Goal: Task Accomplishment & Management: Manage account settings

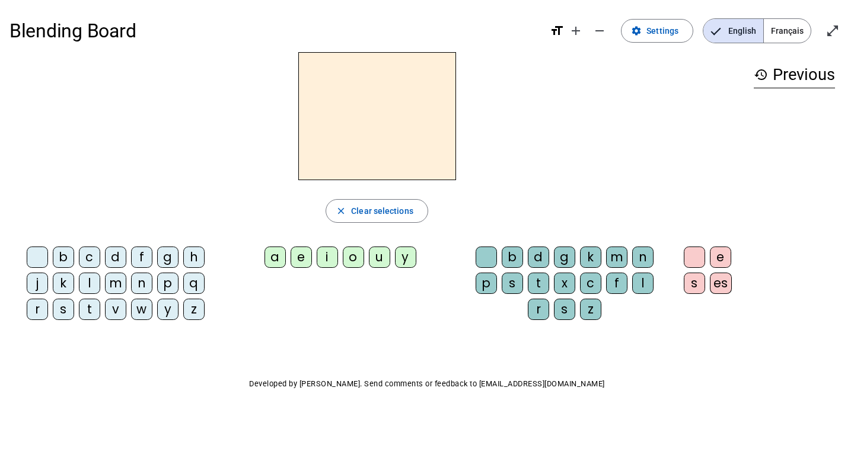
click at [797, 23] on span "Français" at bounding box center [786, 31] width 47 height 24
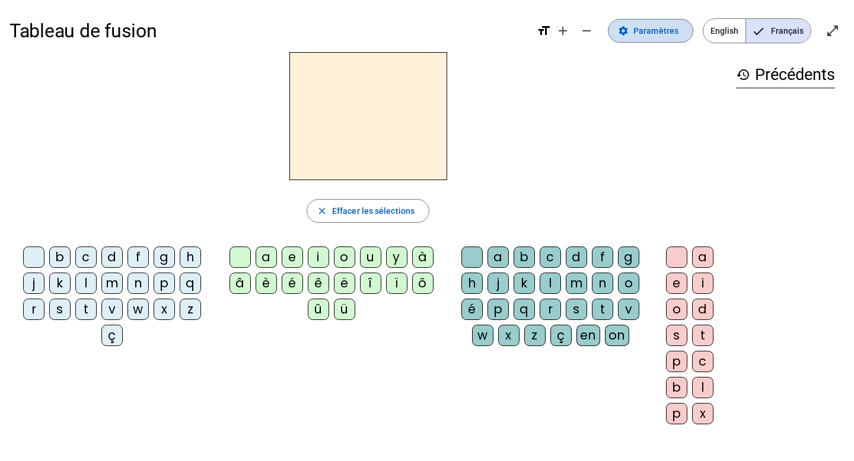
click at [639, 35] on span "Paramètres" at bounding box center [655, 31] width 45 height 14
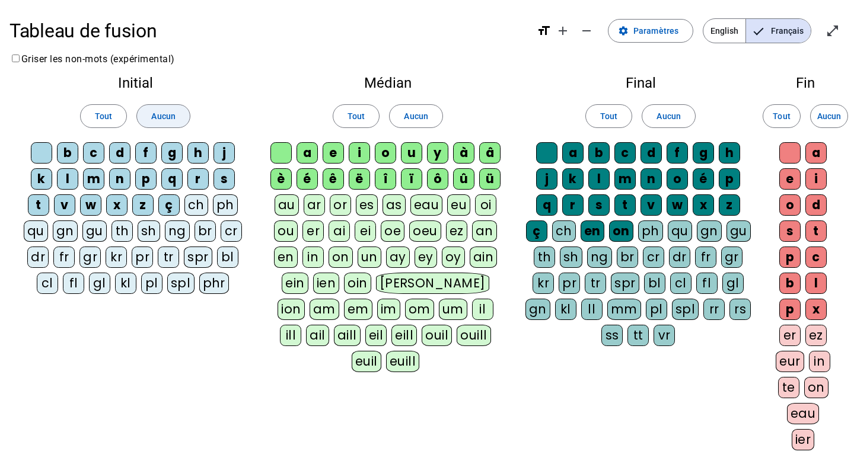
click at [152, 124] on span at bounding box center [163, 116] width 52 height 28
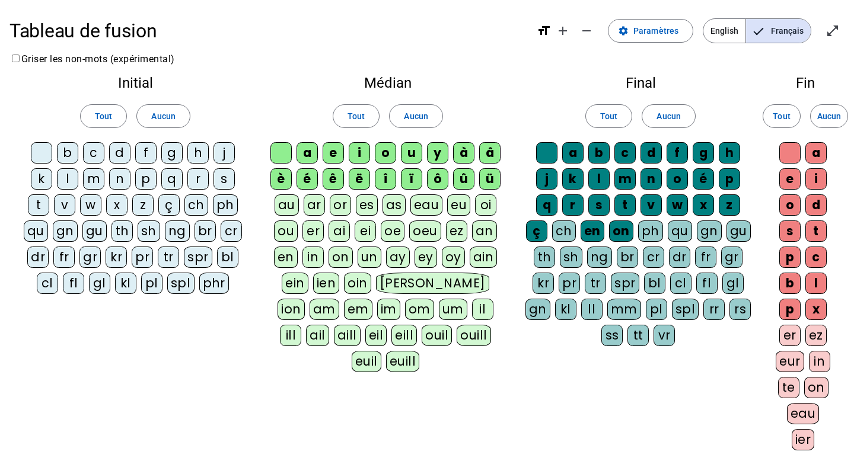
click at [96, 179] on div "m" at bounding box center [93, 178] width 21 height 21
click at [310, 148] on div "a" at bounding box center [306, 152] width 21 height 21
click at [407, 120] on span "Aucun" at bounding box center [416, 116] width 24 height 14
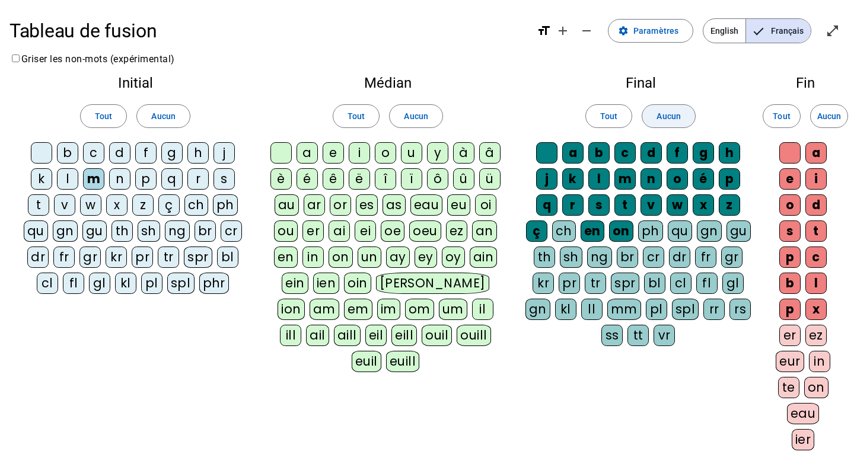
click at [663, 114] on span "Aucun" at bounding box center [668, 116] width 24 height 14
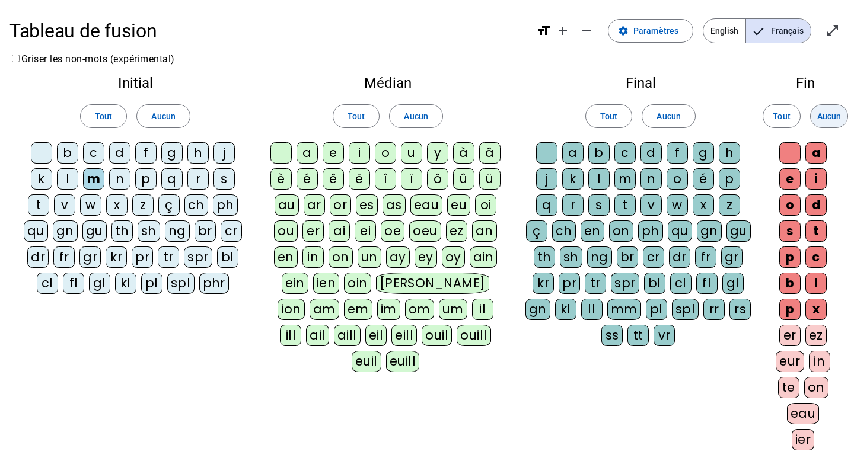
click at [829, 114] on span "Aucun" at bounding box center [829, 116] width 24 height 14
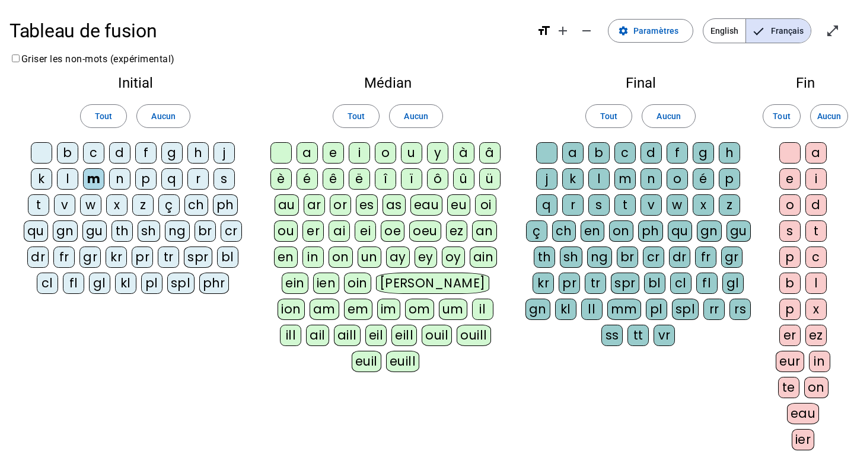
click at [312, 149] on div "a" at bounding box center [306, 152] width 21 height 21
click at [286, 155] on div at bounding box center [280, 152] width 21 height 21
click at [37, 155] on div at bounding box center [41, 152] width 21 height 21
click at [66, 204] on div "v" at bounding box center [64, 204] width 21 height 21
click at [37, 207] on div "t" at bounding box center [38, 204] width 21 height 21
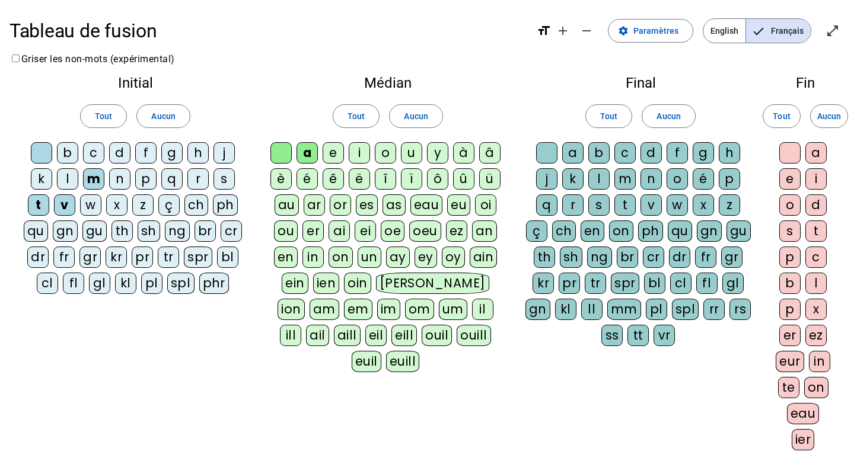
click at [69, 180] on div "l" at bounding box center [67, 178] width 21 height 21
click at [334, 150] on div "e" at bounding box center [332, 152] width 21 height 21
click at [222, 154] on div "j" at bounding box center [223, 152] width 21 height 21
click at [124, 184] on div "n" at bounding box center [119, 178] width 21 height 21
click at [119, 155] on div "d" at bounding box center [119, 152] width 21 height 21
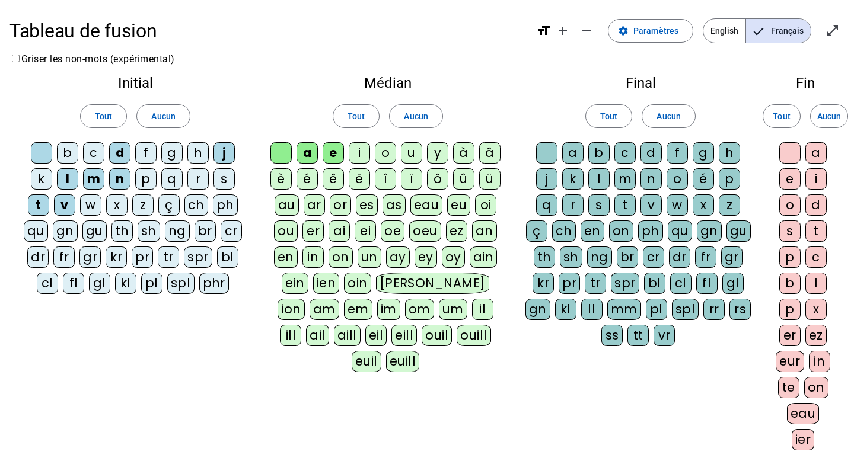
click at [416, 152] on div "u" at bounding box center [411, 152] width 21 height 21
click at [71, 151] on div "b" at bounding box center [67, 152] width 21 height 21
click at [605, 203] on div "s" at bounding box center [598, 204] width 21 height 21
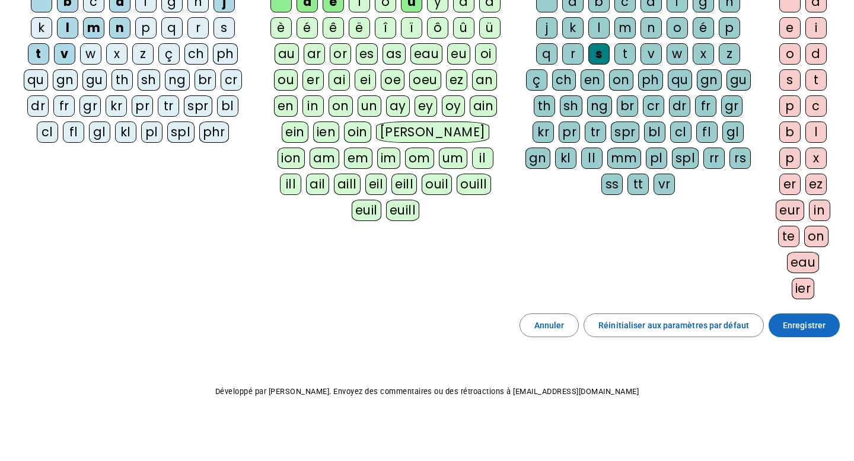
click at [820, 322] on span "Enregistrer" at bounding box center [803, 325] width 43 height 14
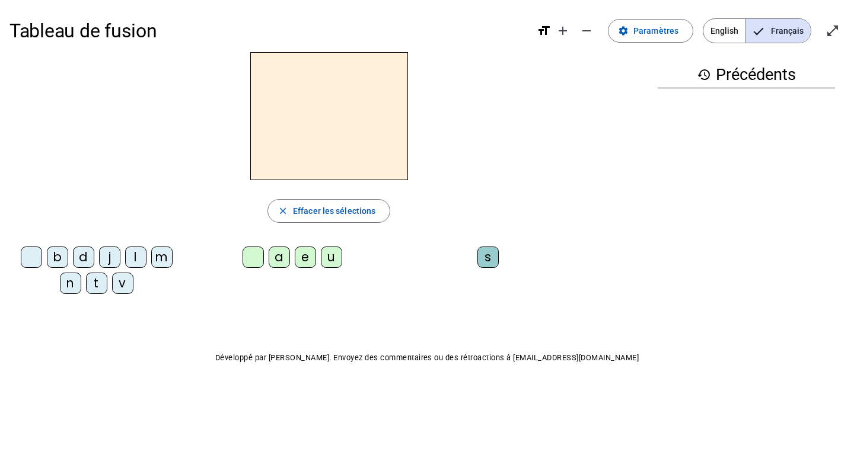
click at [155, 257] on div "m" at bounding box center [161, 257] width 21 height 21
click at [284, 261] on div "a" at bounding box center [278, 257] width 21 height 21
click at [124, 283] on div "v" at bounding box center [122, 283] width 21 height 21
click at [136, 258] on div "l" at bounding box center [135, 257] width 21 height 21
click at [97, 280] on div "t" at bounding box center [96, 283] width 21 height 21
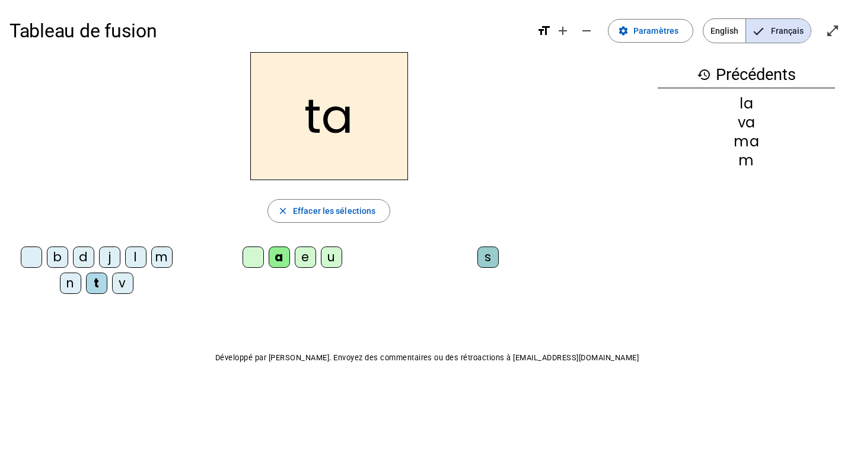
click at [144, 257] on div "l" at bounding box center [135, 257] width 21 height 21
click at [305, 258] on div "e" at bounding box center [305, 257] width 21 height 21
click at [103, 258] on div "j" at bounding box center [109, 257] width 21 height 21
